Goal: Transaction & Acquisition: Obtain resource

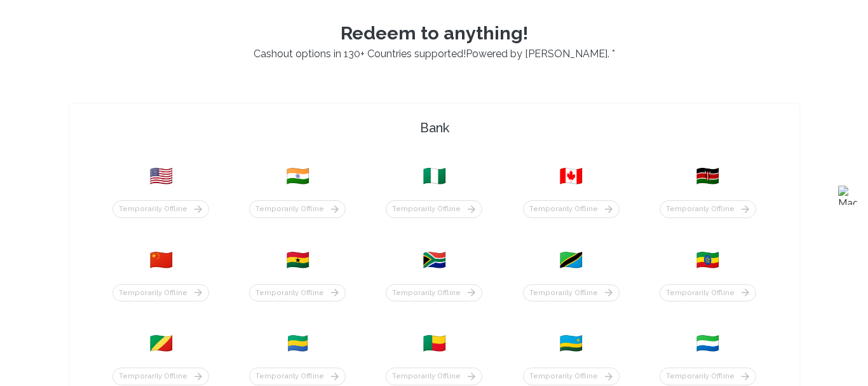
scroll to position [438, 0]
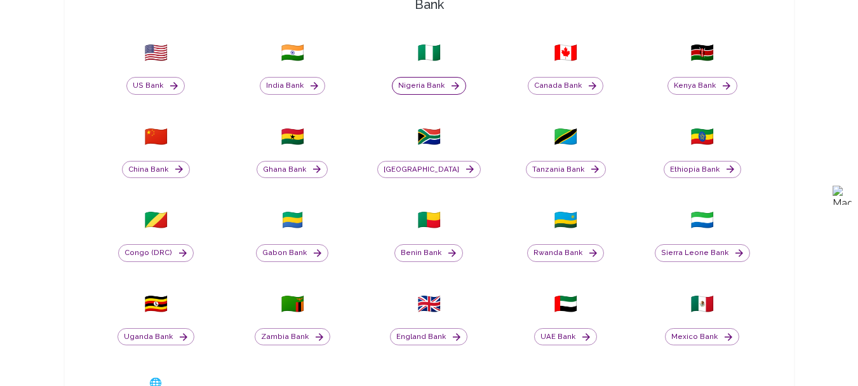
click at [430, 90] on button "Nigeria Bank" at bounding box center [429, 86] width 74 height 18
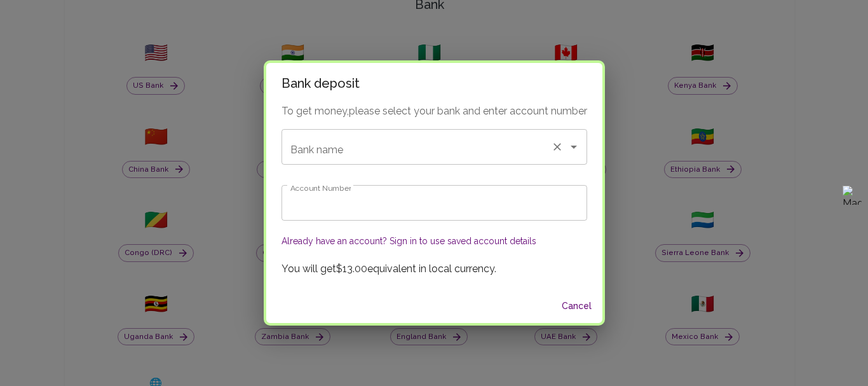
click at [370, 154] on input "Bank name" at bounding box center [416, 147] width 258 height 24
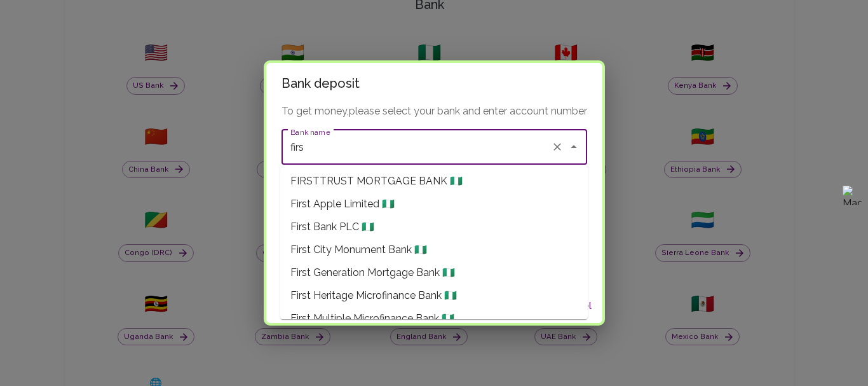
click at [377, 231] on li "First Bank PLC 🇳🇬" at bounding box center [433, 226] width 307 height 23
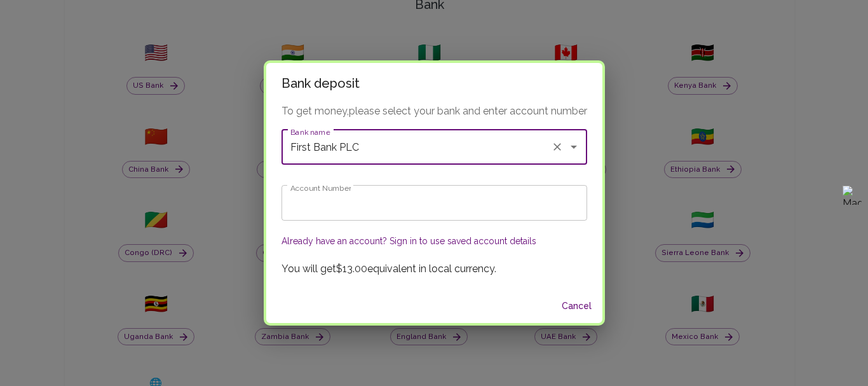
type input "First Bank PLC"
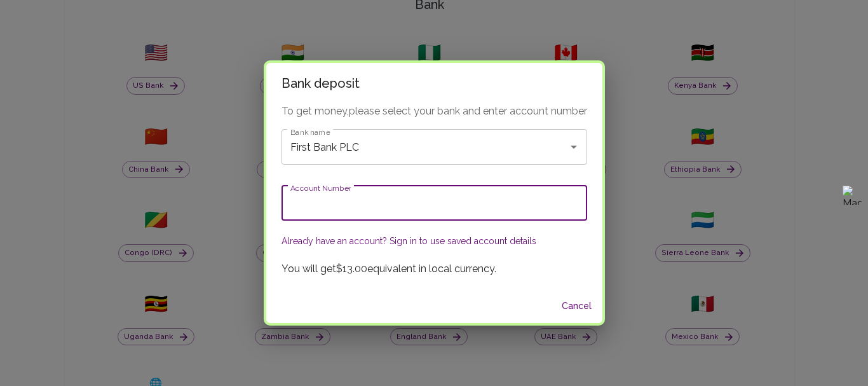
click at [356, 207] on input "Account Number" at bounding box center [433, 203] width 305 height 36
type input "3089182814"
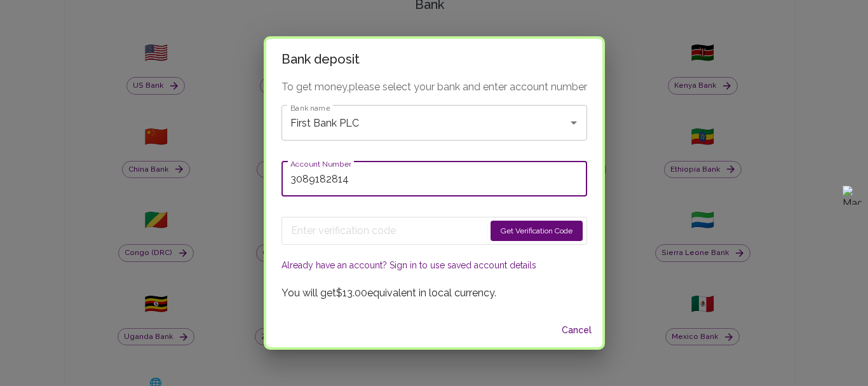
click at [503, 230] on button "Get Verification Code" at bounding box center [536, 230] width 92 height 20
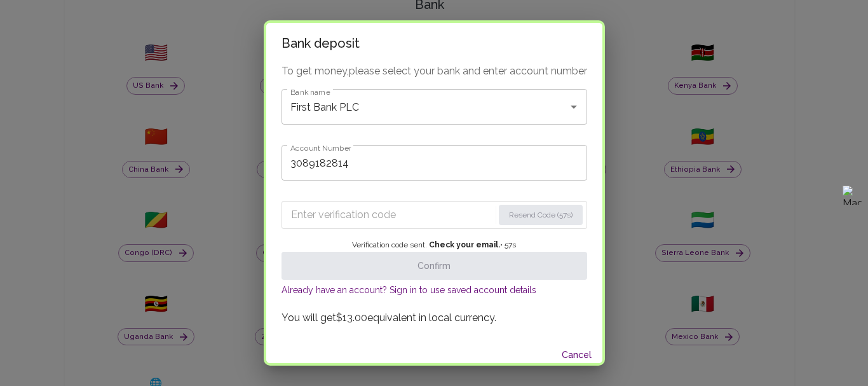
click at [332, 214] on input "Enter verification code" at bounding box center [392, 215] width 202 height 20
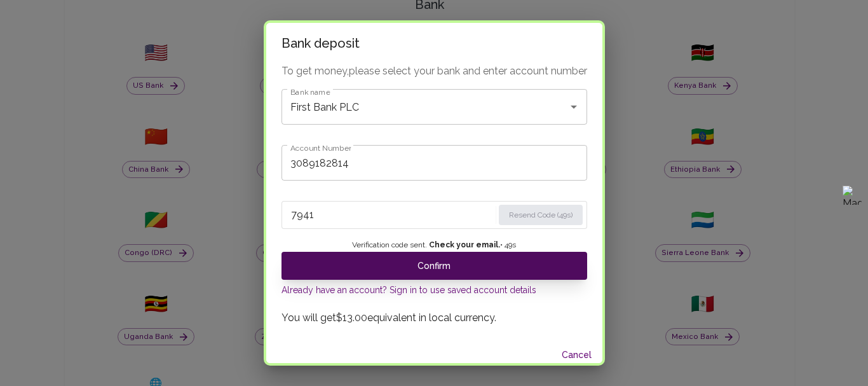
type input "7941"
click at [433, 265] on button "Confirm" at bounding box center [433, 266] width 305 height 28
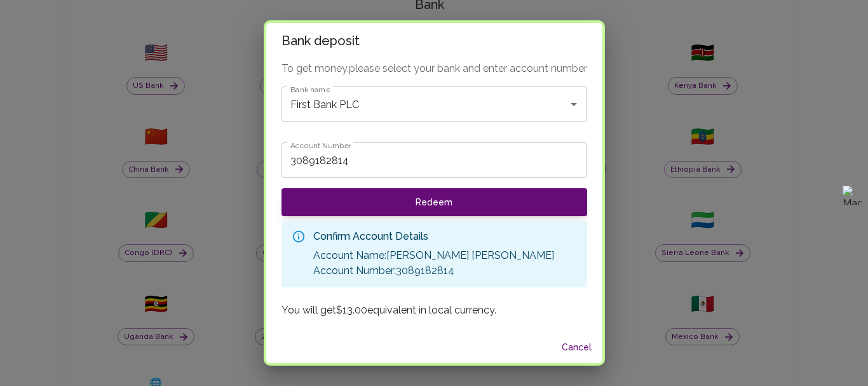
scroll to position [3, 0]
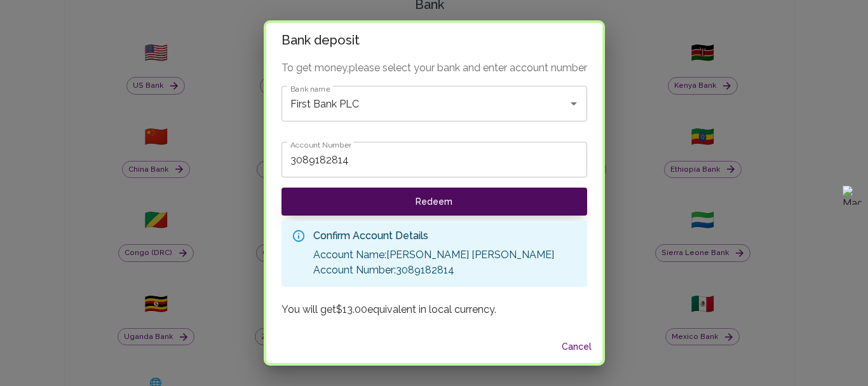
click at [424, 191] on button "Redeem" at bounding box center [433, 201] width 305 height 28
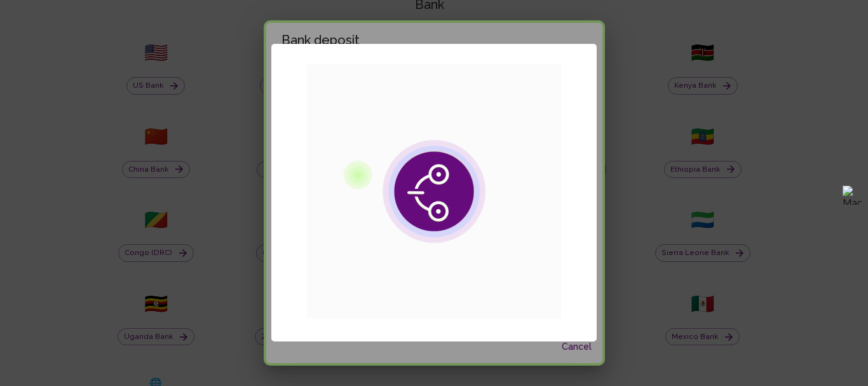
scroll to position [0, 0]
